Goal: Task Accomplishment & Management: Manage account settings

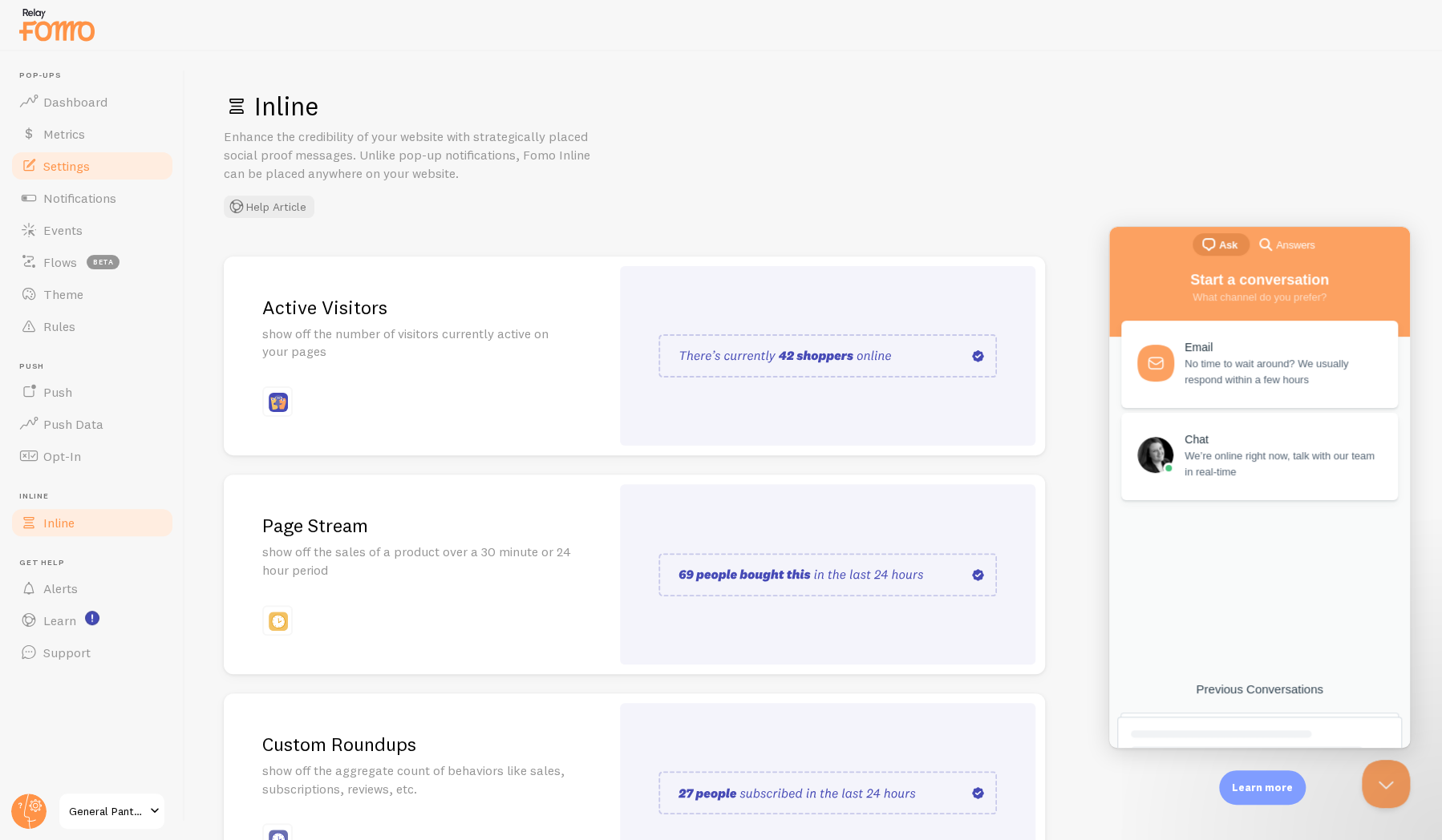
click at [93, 158] on link "Settings" at bounding box center [92, 166] width 165 height 32
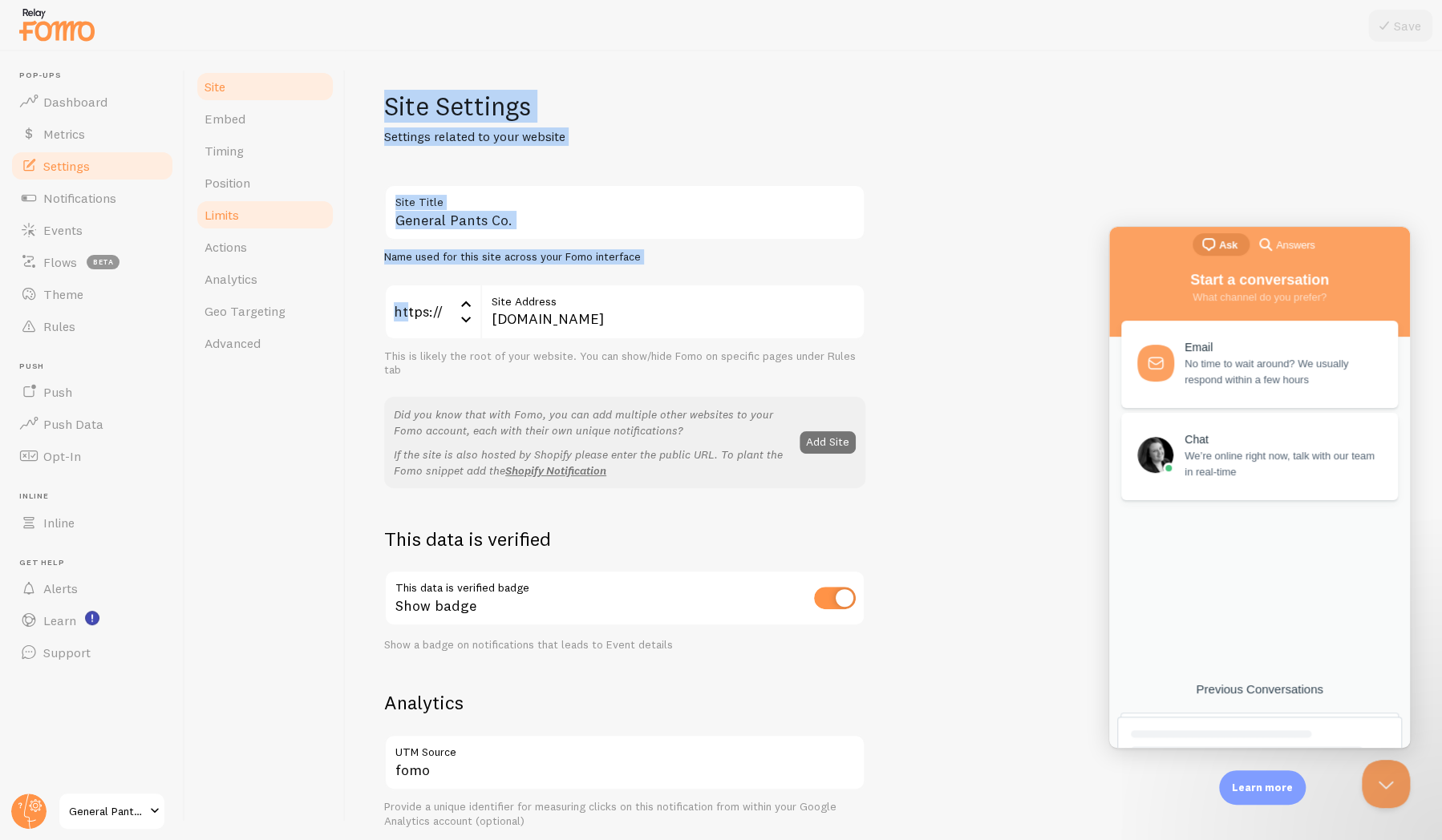
click at [315, 230] on div "Site Embed Timing Position Limits Actions Analytics Geo Targeting Advanced Site…" at bounding box center [813, 446] width 1256 height 789
drag, startPoint x: 315, startPoint y: 230, endPoint x: 278, endPoint y: 130, distance: 106.6
click at [278, 130] on link "Embed" at bounding box center [265, 119] width 141 height 32
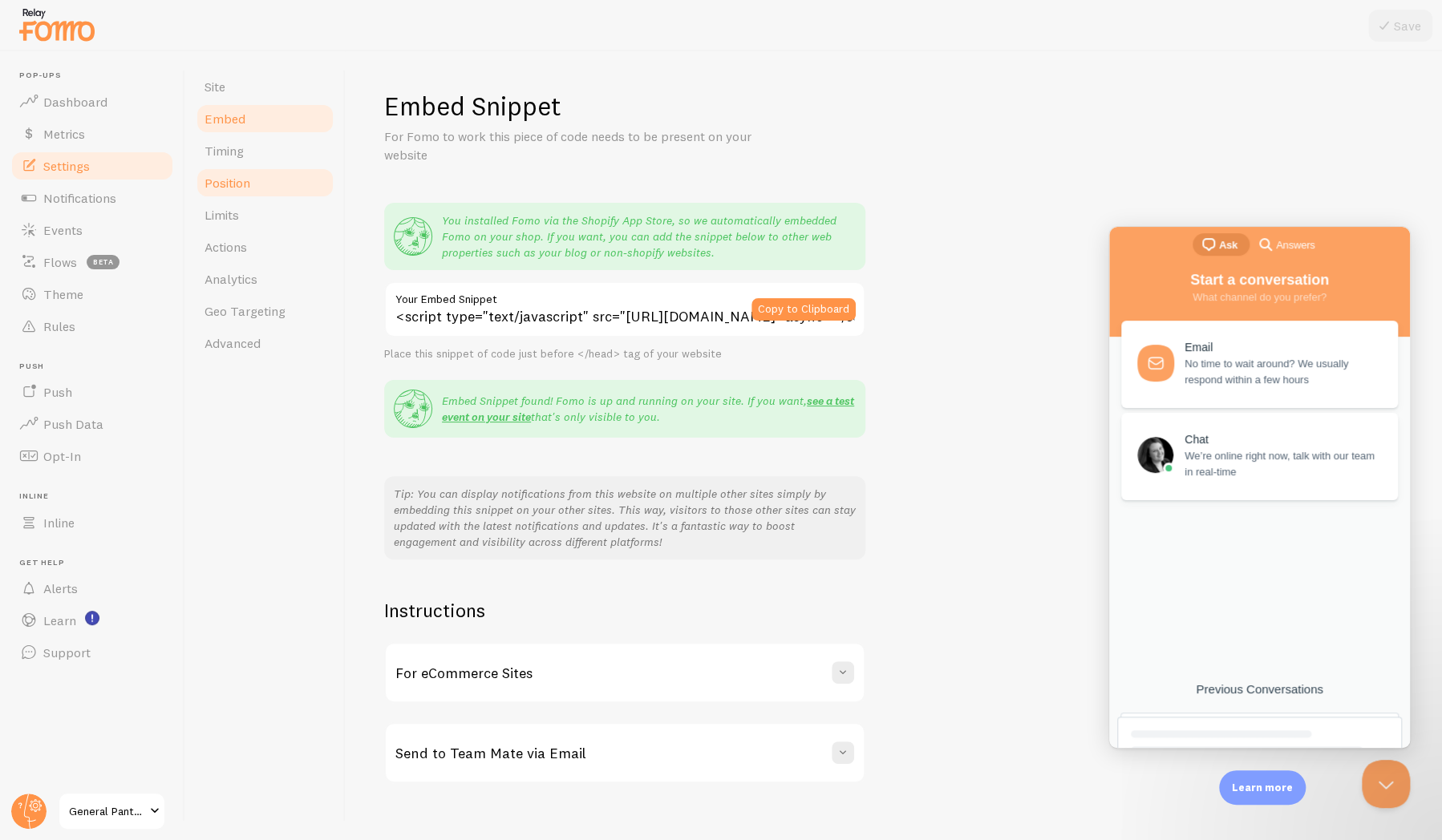
click at [277, 176] on link "Position" at bounding box center [265, 183] width 141 height 32
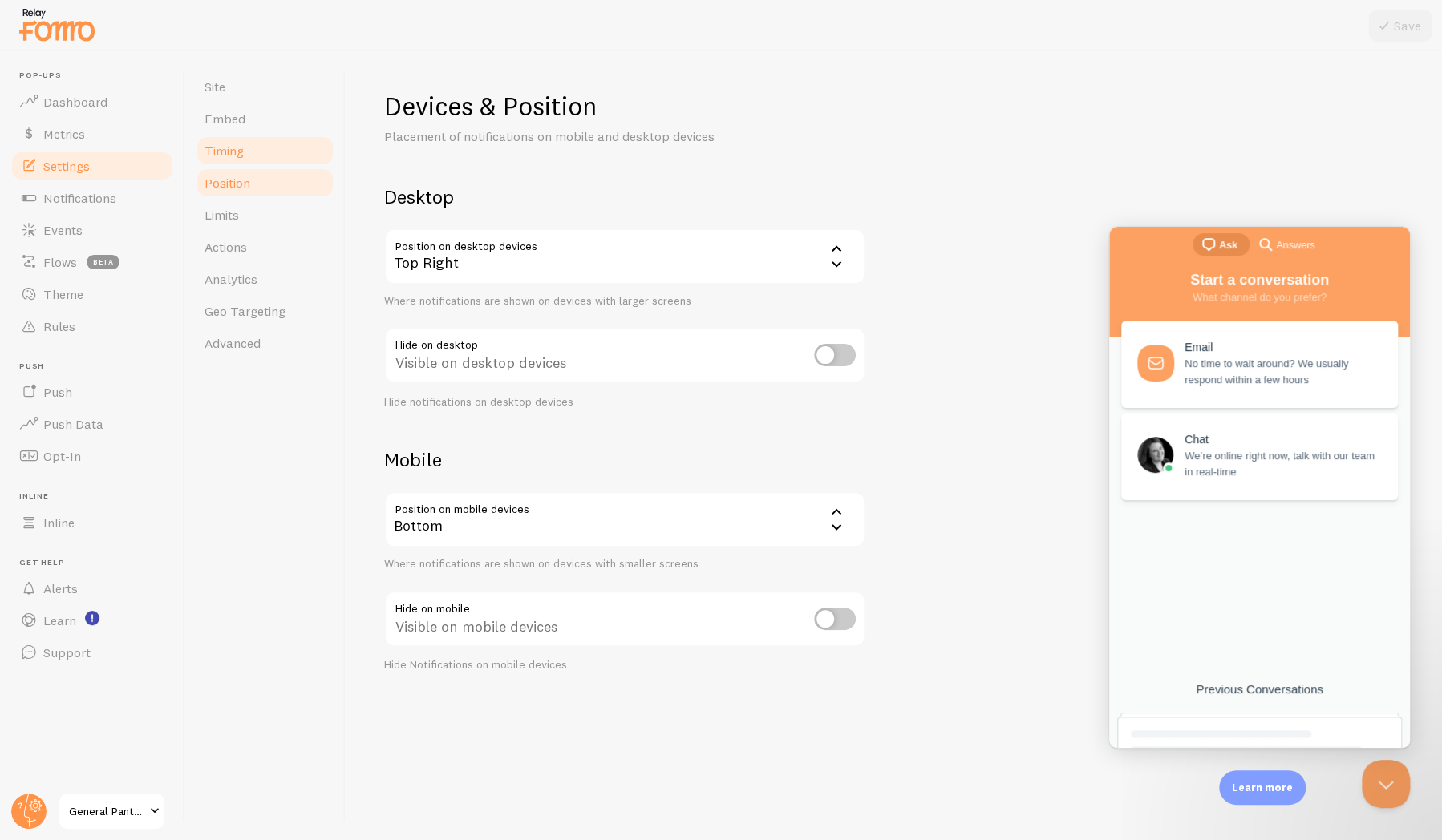
click at [294, 164] on link "Timing" at bounding box center [265, 151] width 141 height 32
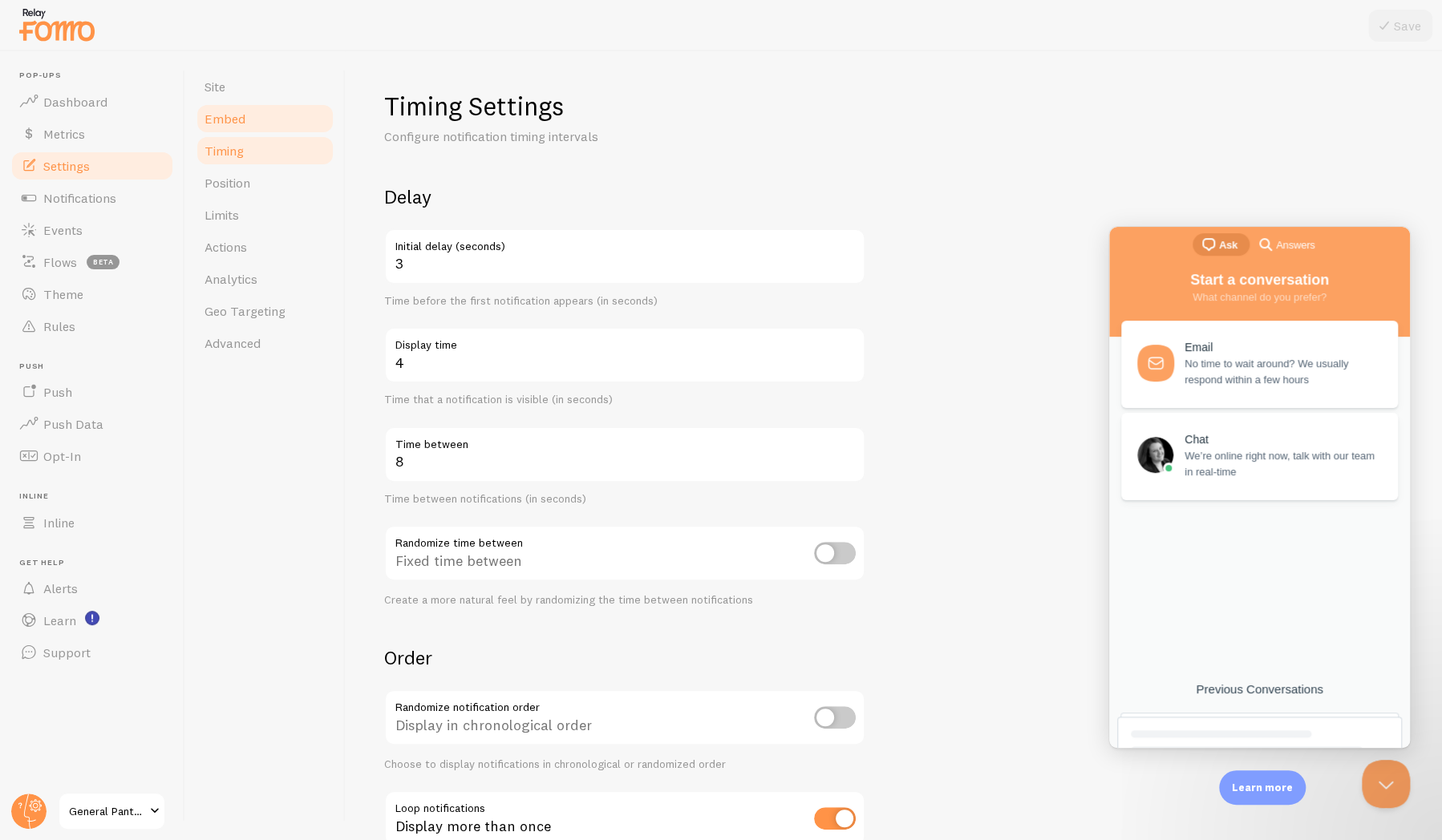
click at [324, 106] on link "Embed" at bounding box center [265, 119] width 141 height 32
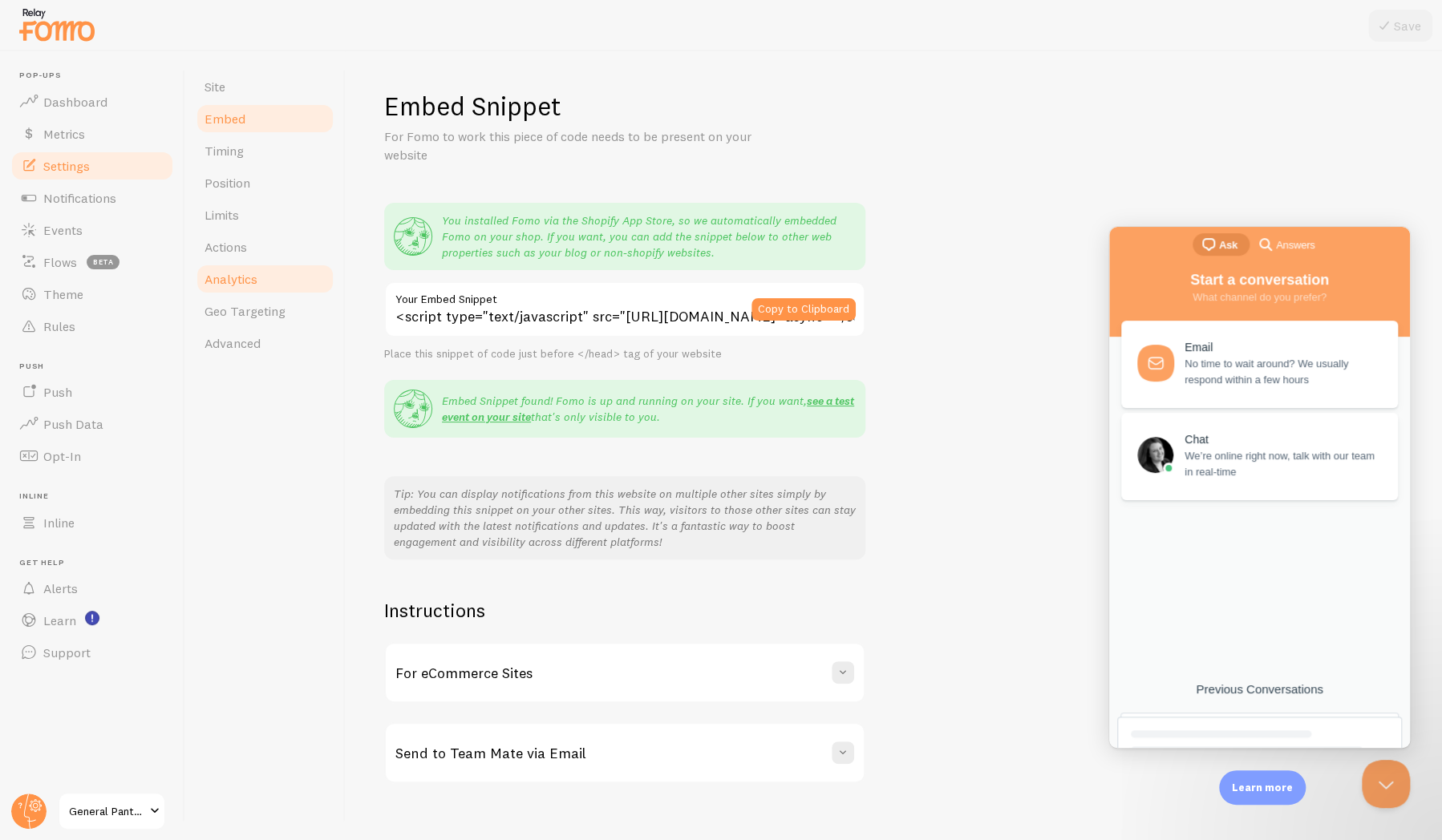
click at [295, 263] on link "Analytics" at bounding box center [265, 279] width 141 height 32
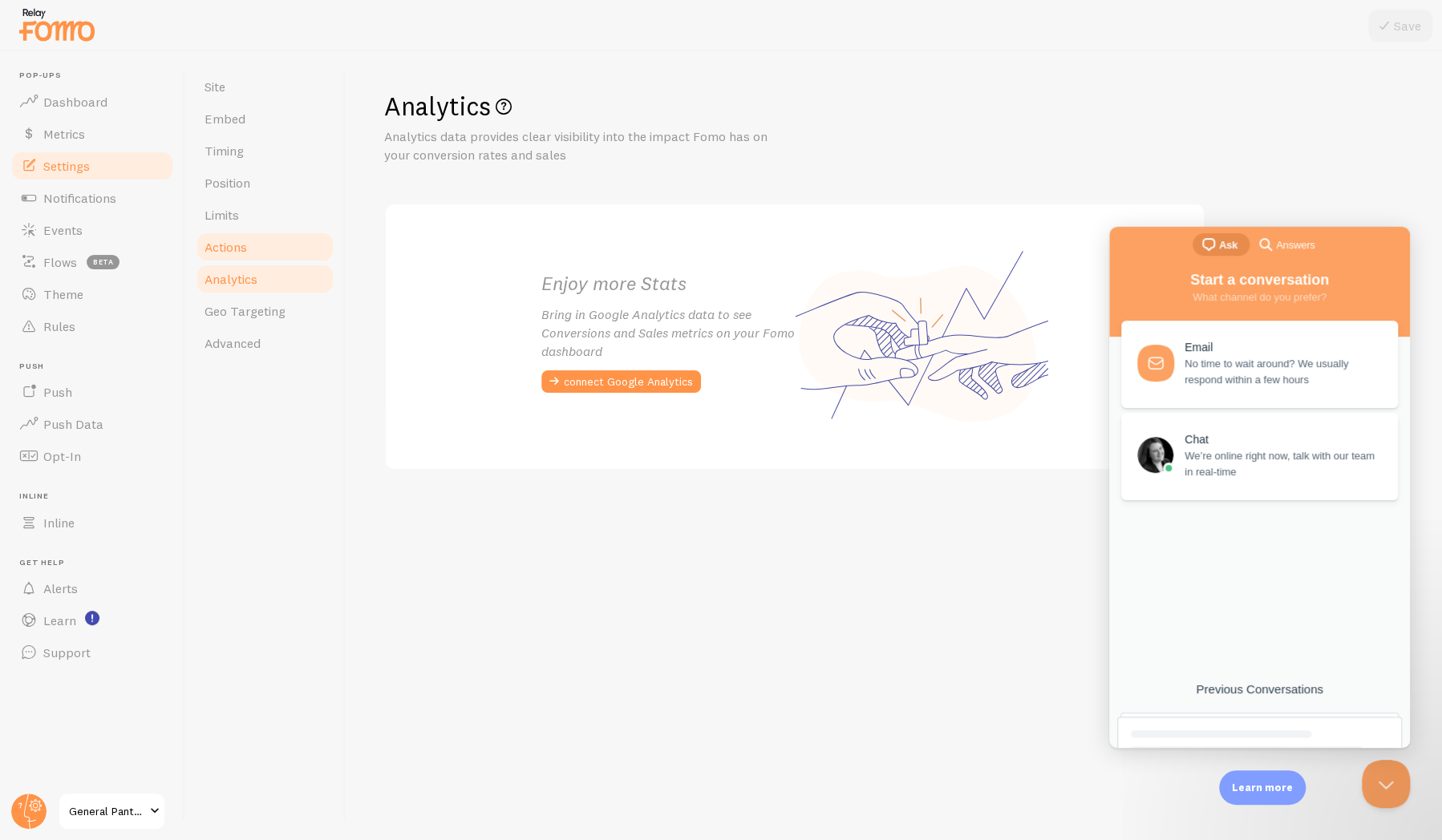
click at [298, 254] on link "Actions" at bounding box center [265, 247] width 141 height 32
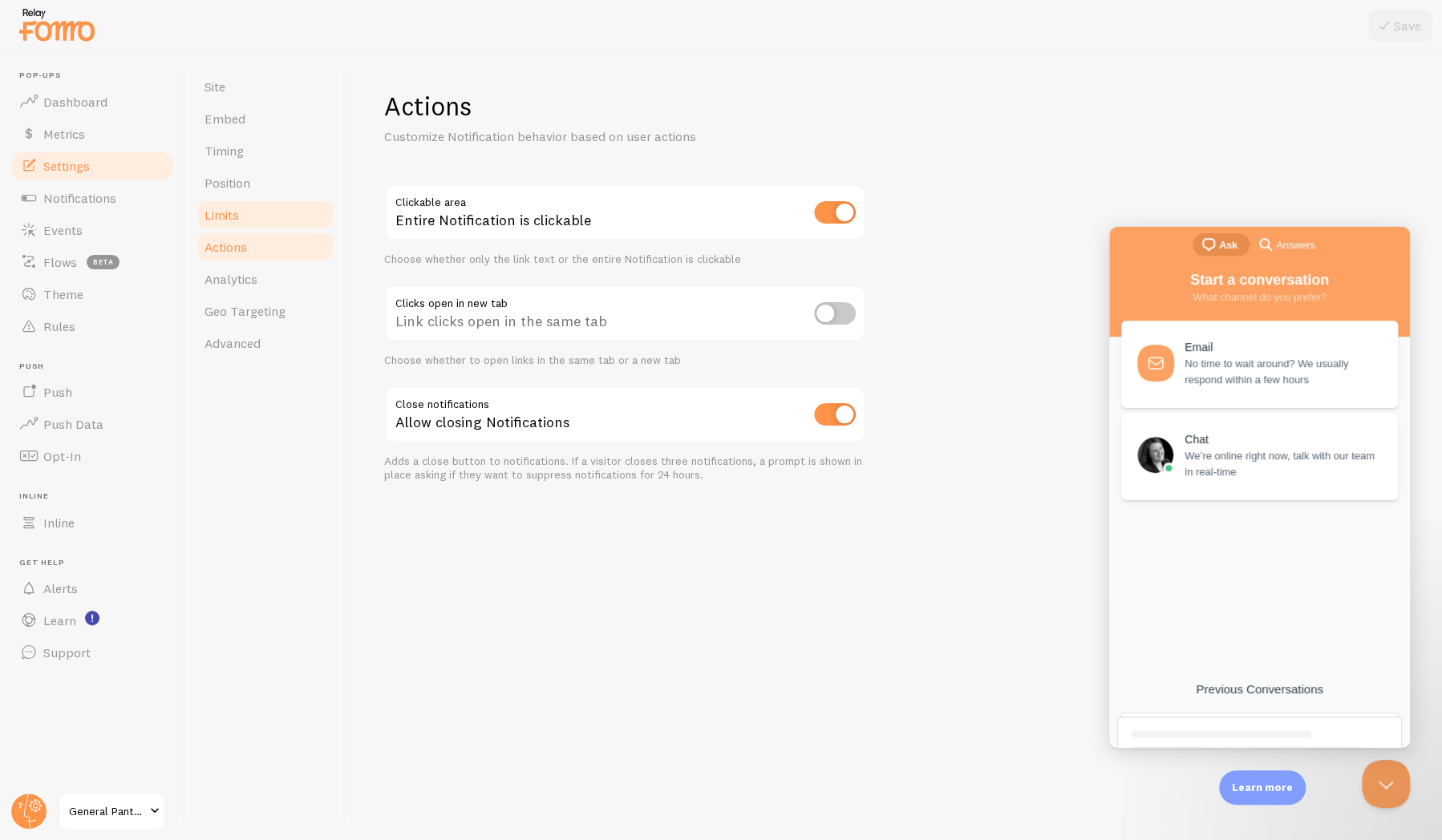
click at [293, 222] on link "Limits" at bounding box center [265, 215] width 141 height 32
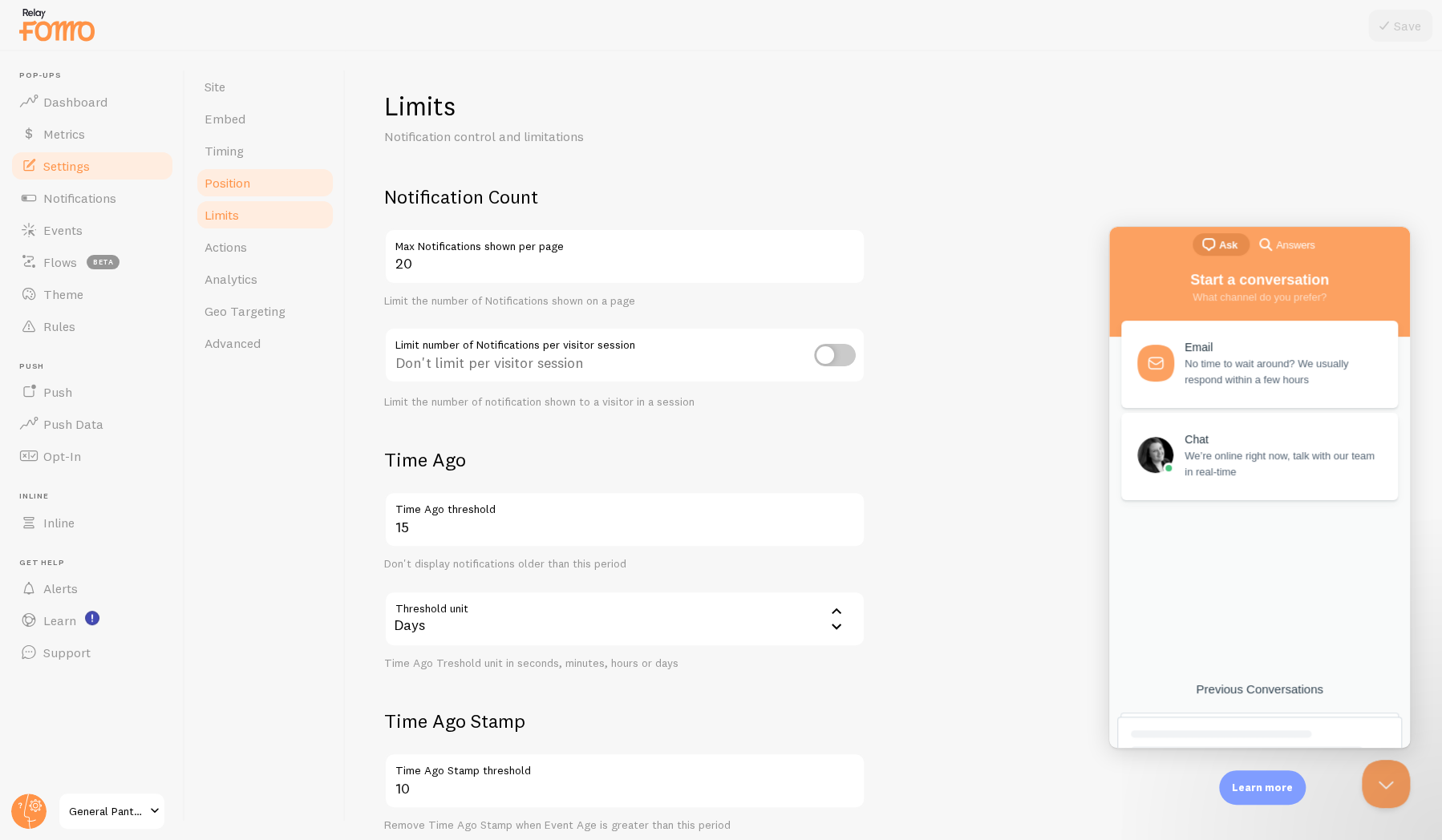
click at [303, 185] on link "Position" at bounding box center [265, 183] width 141 height 32
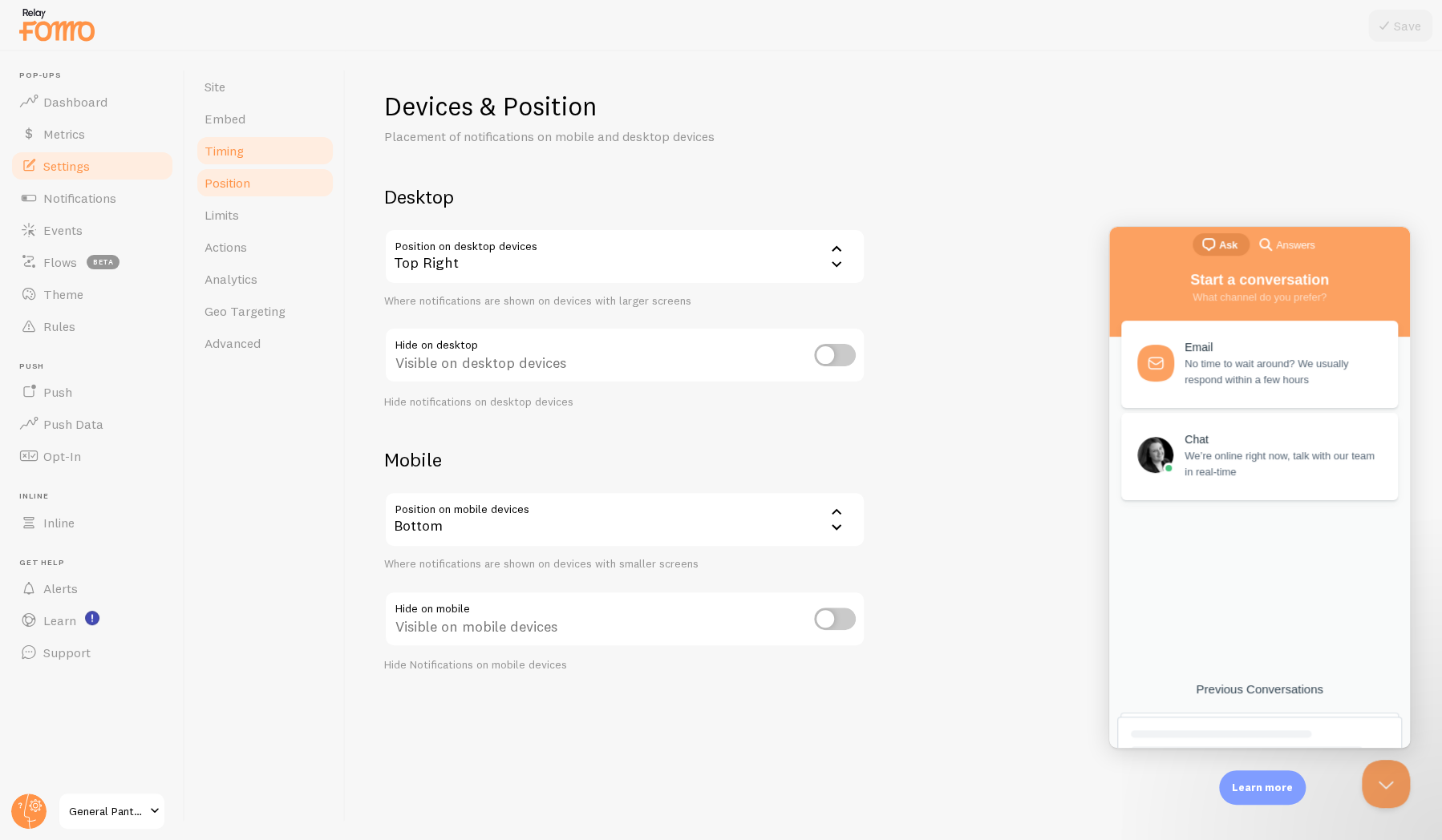
click at [298, 152] on link "Timing" at bounding box center [265, 151] width 141 height 32
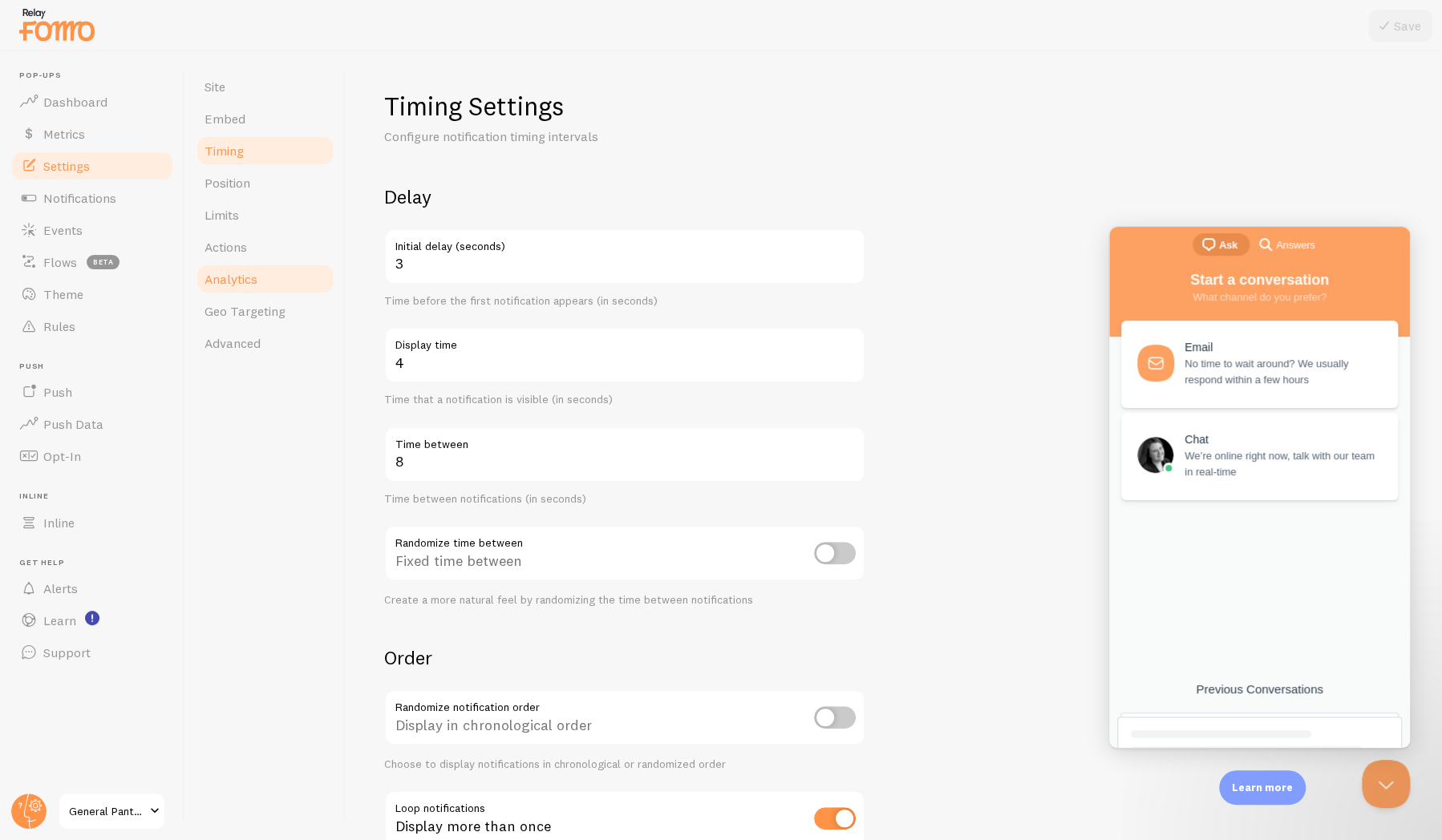
click at [277, 265] on link "Analytics" at bounding box center [265, 279] width 141 height 32
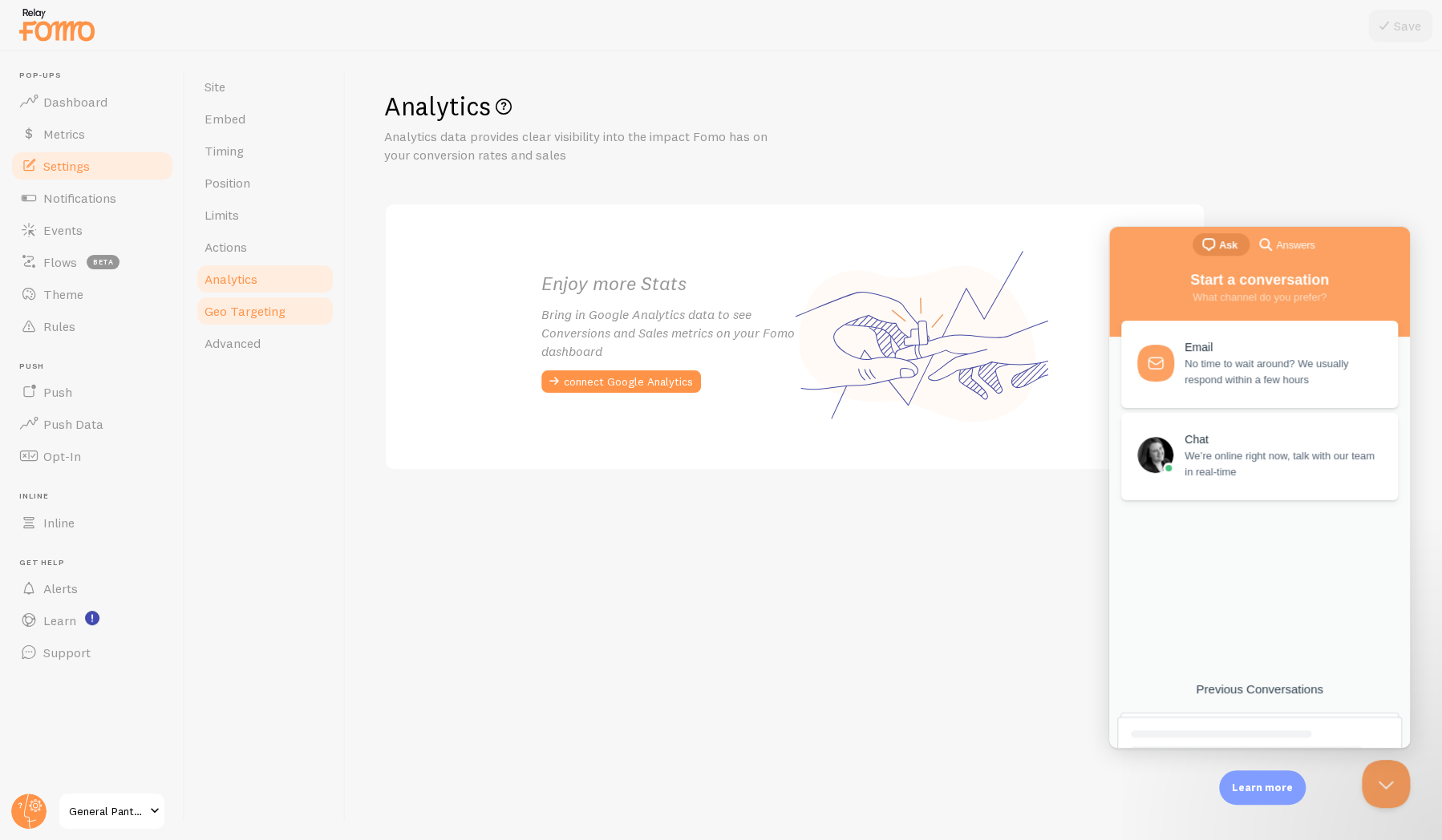
click at [276, 323] on link "Geo Targeting" at bounding box center [265, 312] width 141 height 32
